Goal: Find specific fact: Find specific fact

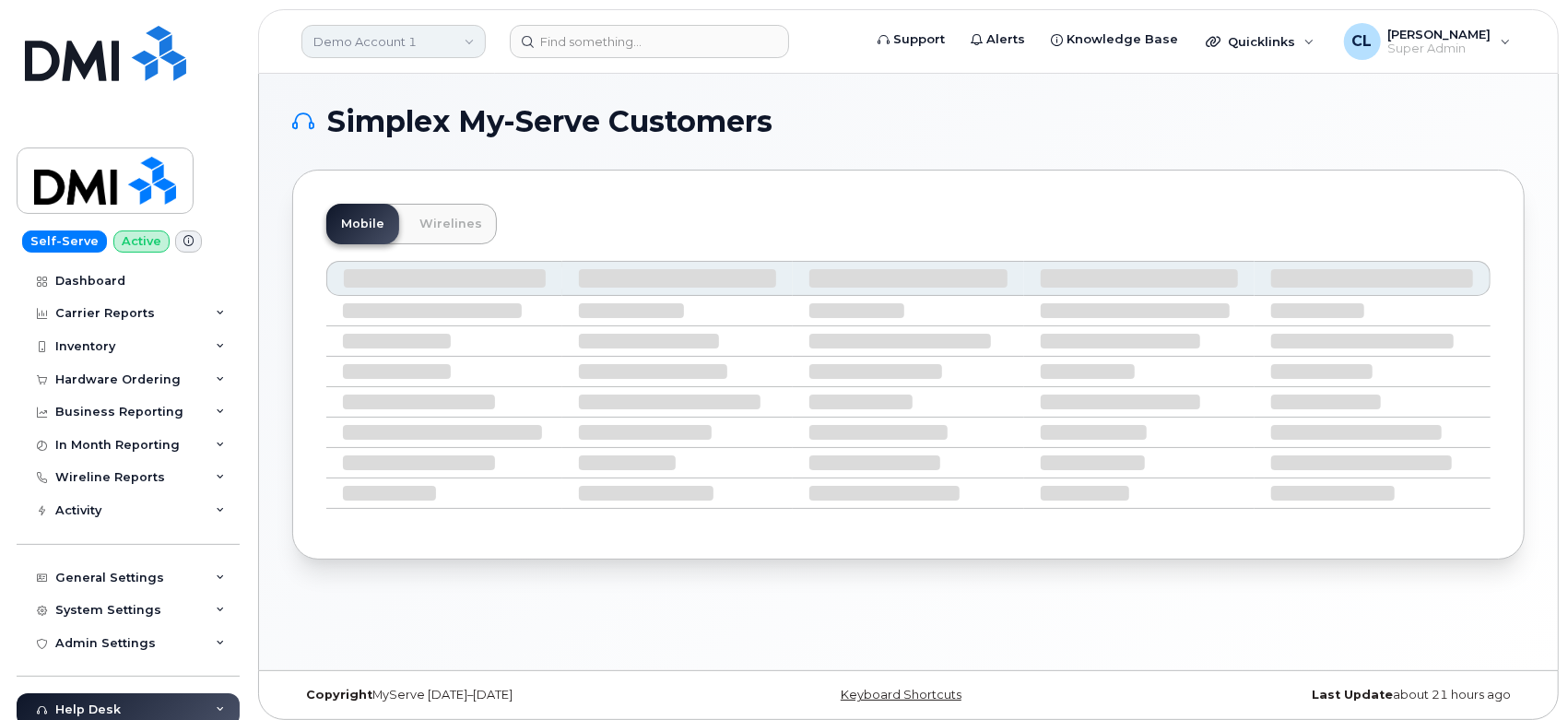
click at [419, 43] on link "Demo Account 1" at bounding box center [393, 42] width 184 height 33
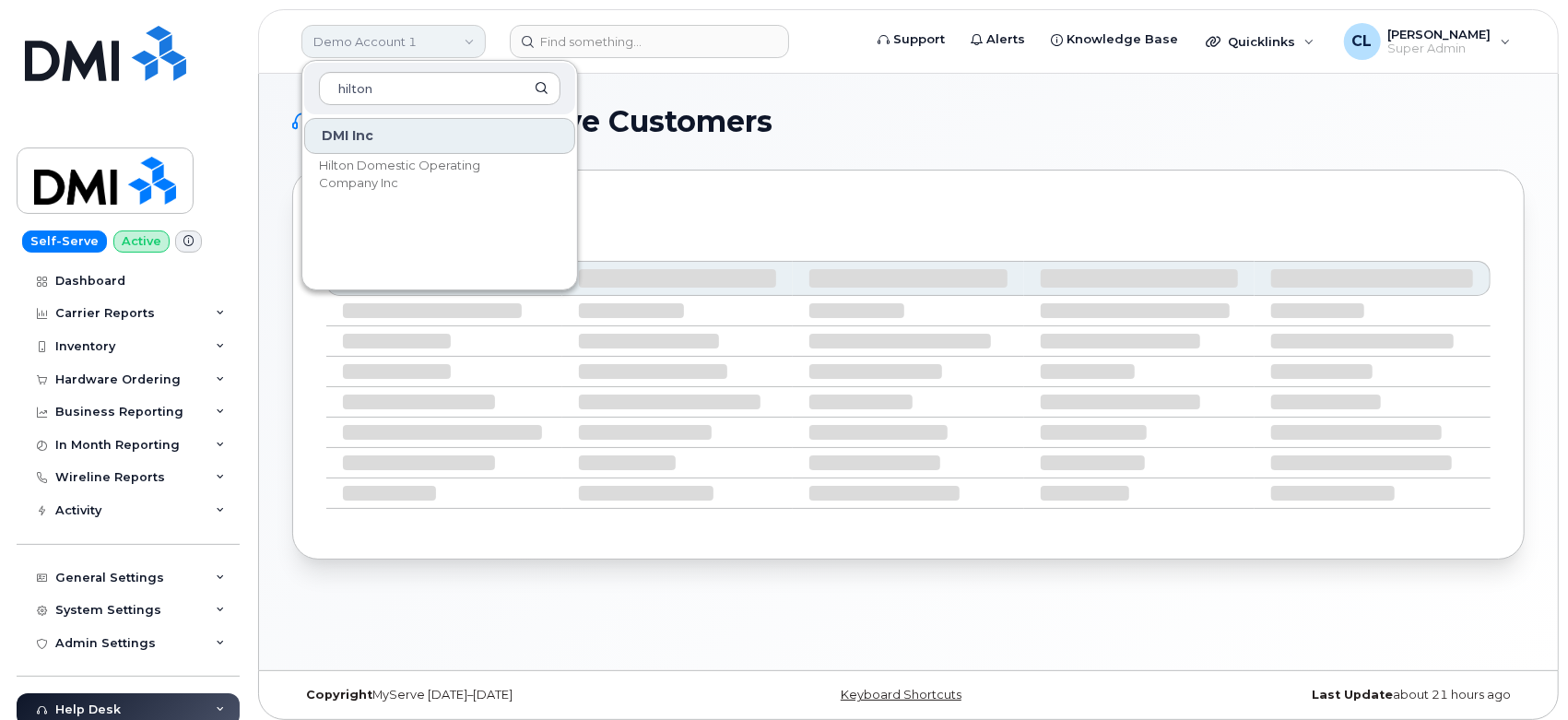
type input "hilton"
click at [406, 175] on span "Hilton Domestic Operating Company Inc" at bounding box center [425, 174] width 212 height 36
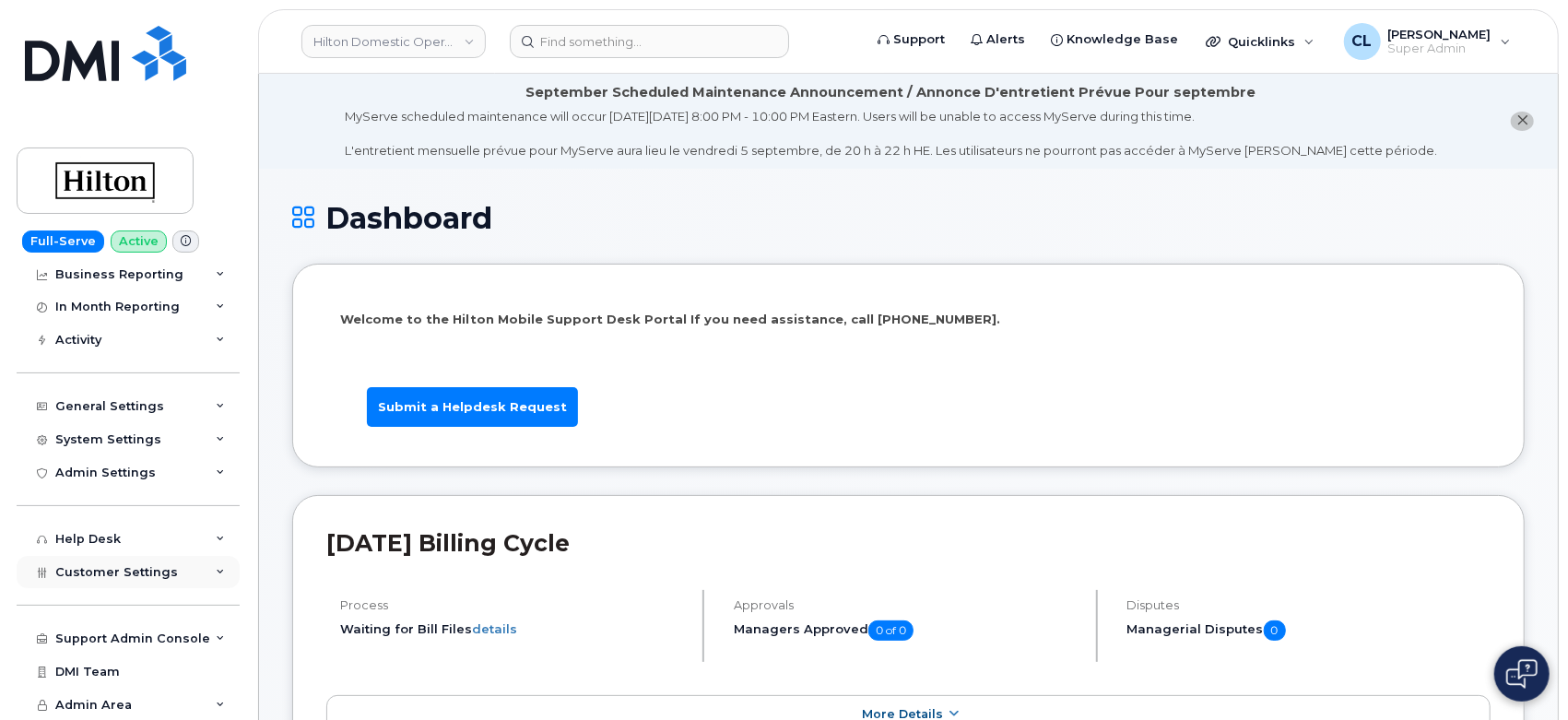
click at [220, 573] on div "Customer Settings" at bounding box center [128, 573] width 223 height 33
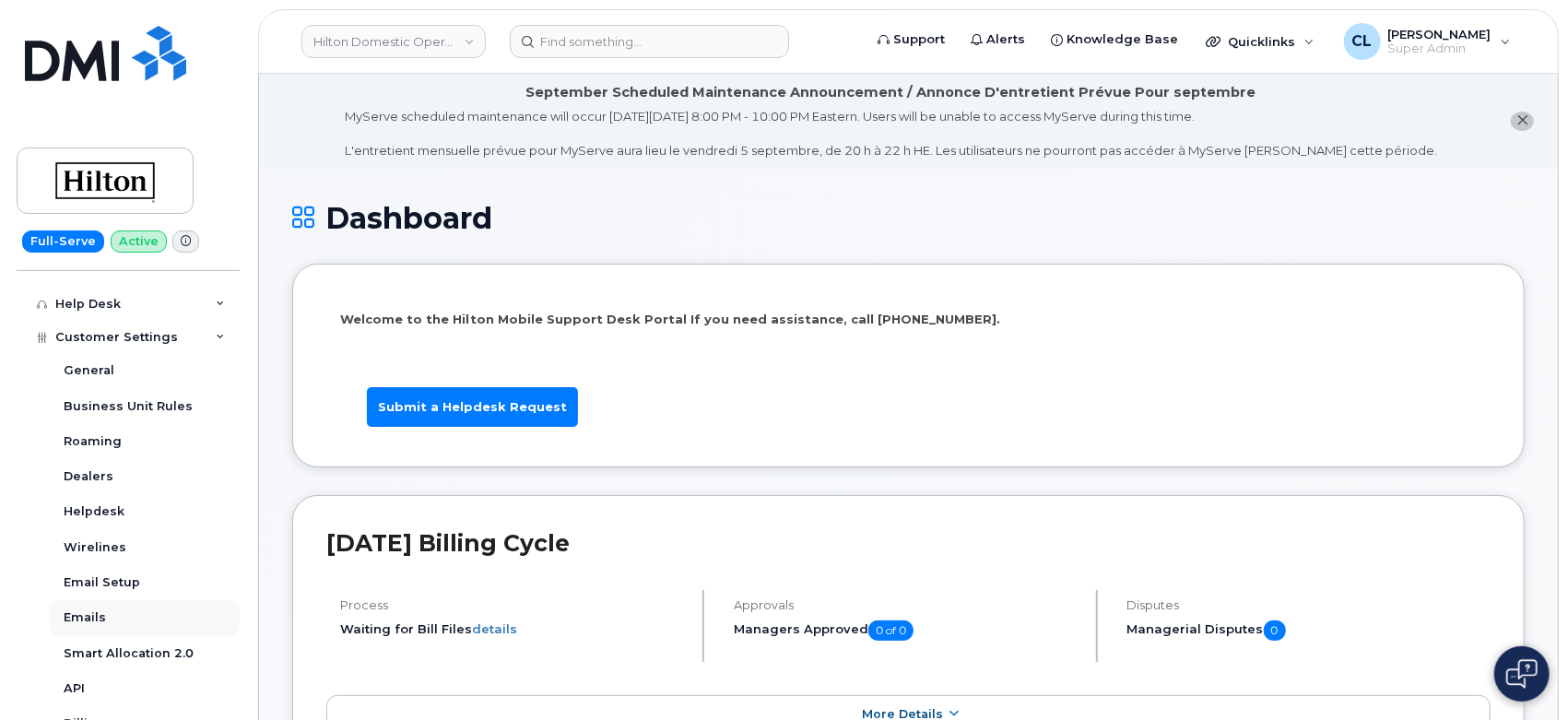
scroll to position [413, 0]
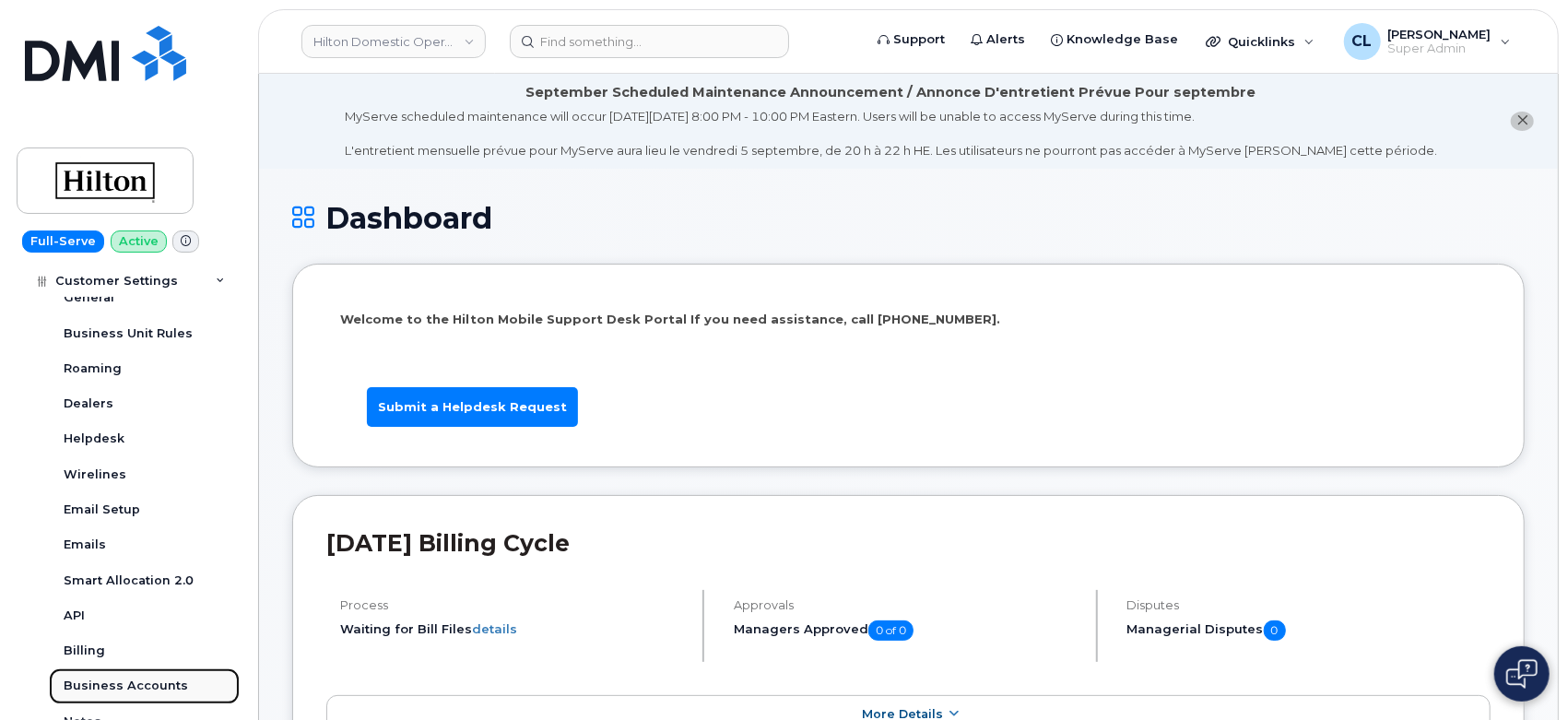
click at [121, 685] on div "Business Accounts" at bounding box center [126, 687] width 125 height 17
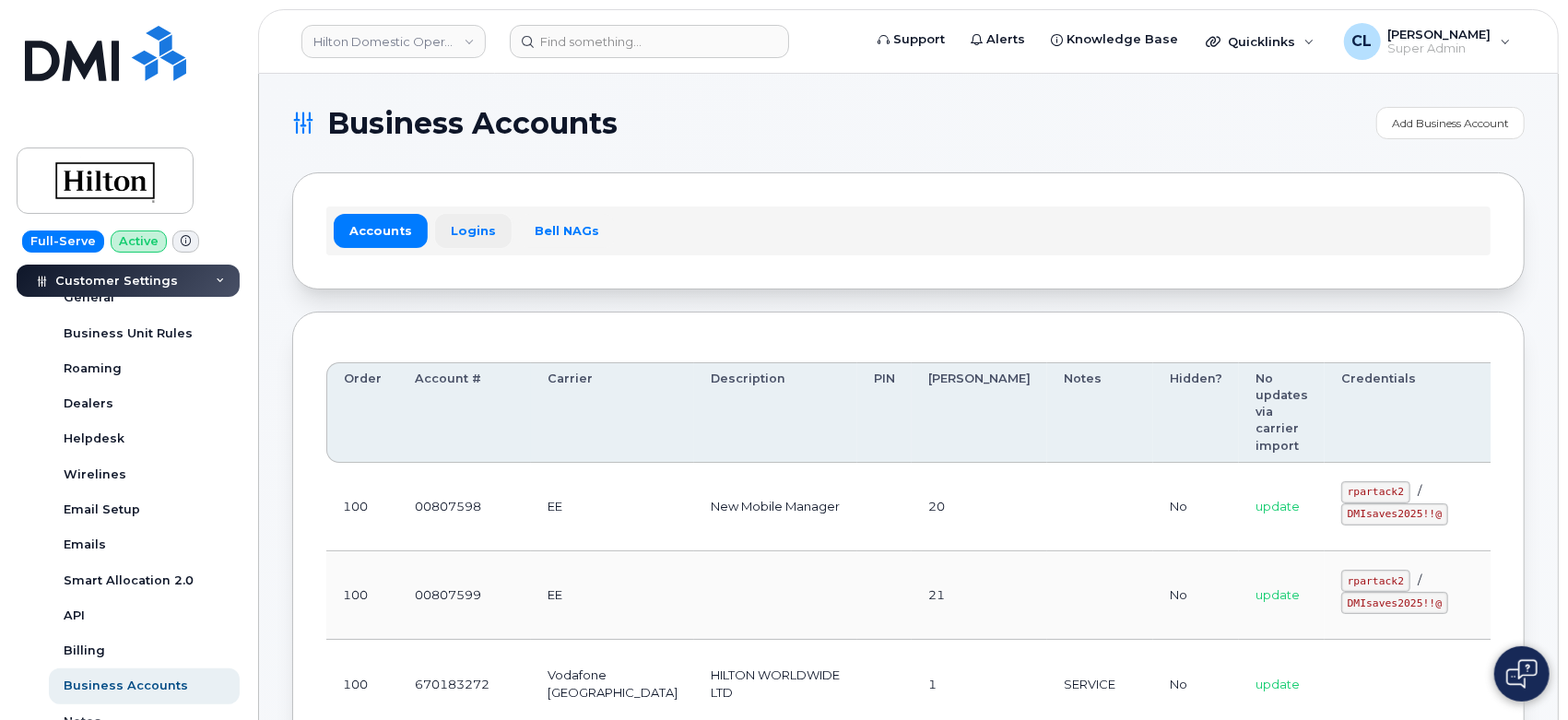
click at [459, 233] on link "Logins" at bounding box center [473, 230] width 77 height 33
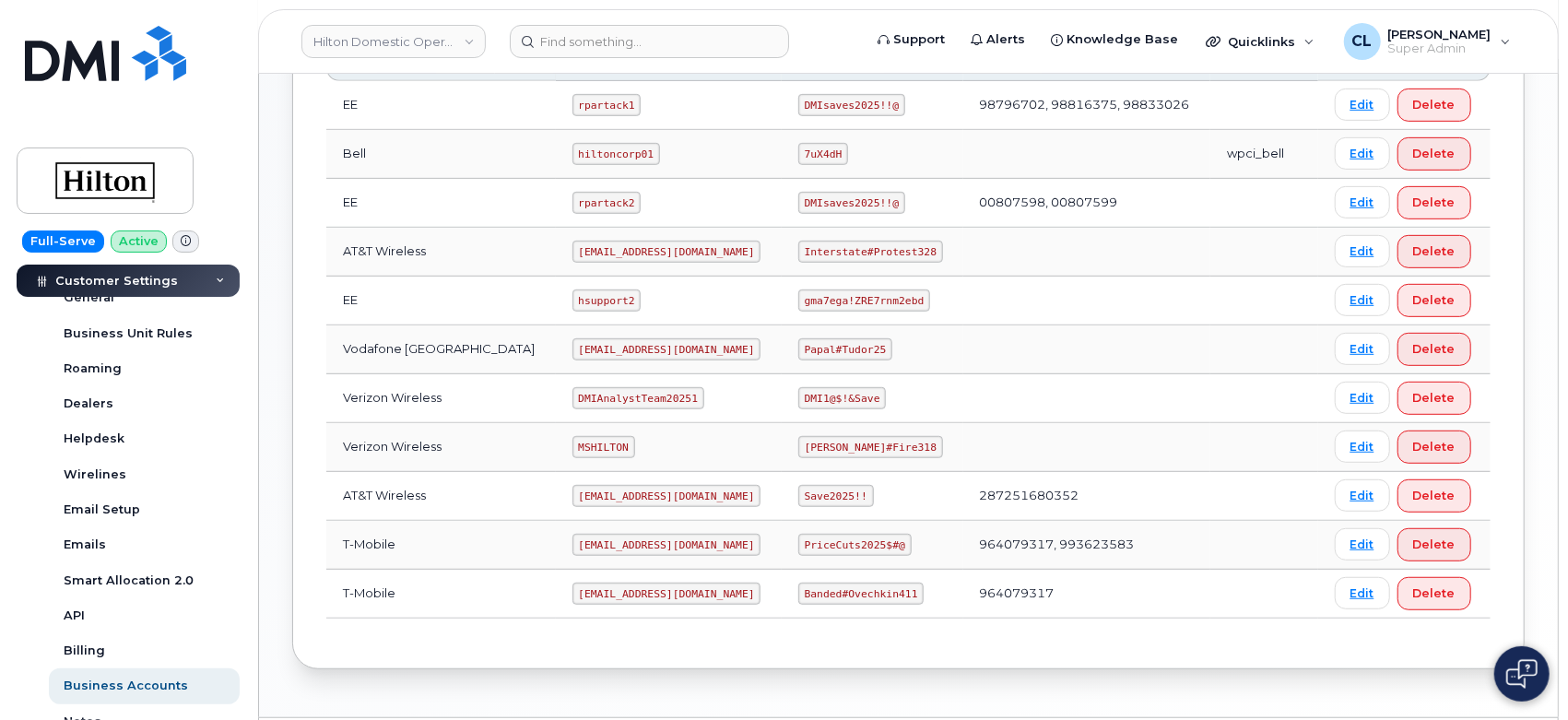
scroll to position [490, 0]
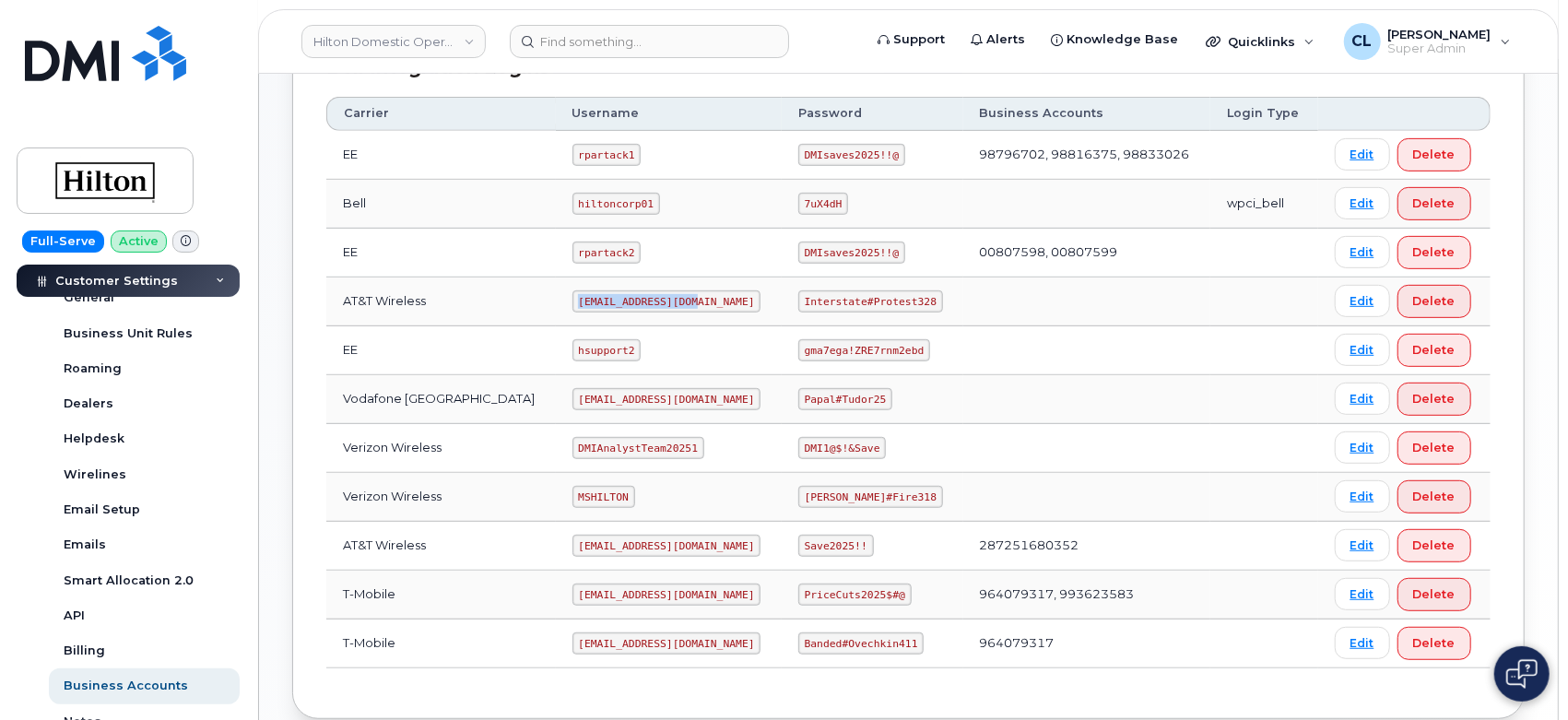
drag, startPoint x: 556, startPoint y: 296, endPoint x: 664, endPoint y: 316, distance: 109.8
click at [664, 316] on td "[EMAIL_ADDRESS][DOMAIN_NAME]" at bounding box center [669, 302] width 226 height 49
copy code "[EMAIL_ADDRESS][DOMAIN_NAME]"
drag, startPoint x: 793, startPoint y: 302, endPoint x: 922, endPoint y: 307, distance: 129.1
click at [922, 307] on td "Interstate#Protest328" at bounding box center [872, 302] width 181 height 49
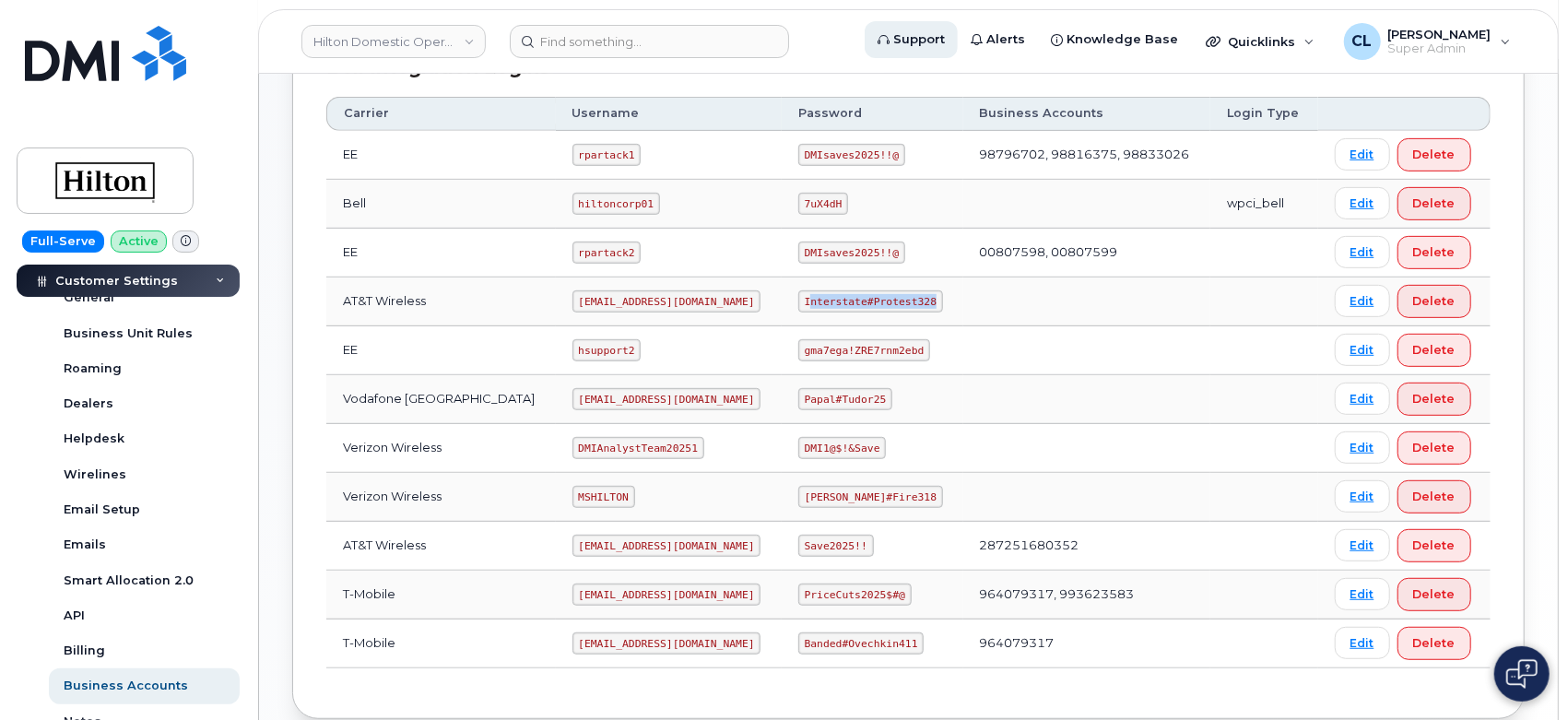
copy code "nterstate#Protest328"
